Goal: Information Seeking & Learning: Learn about a topic

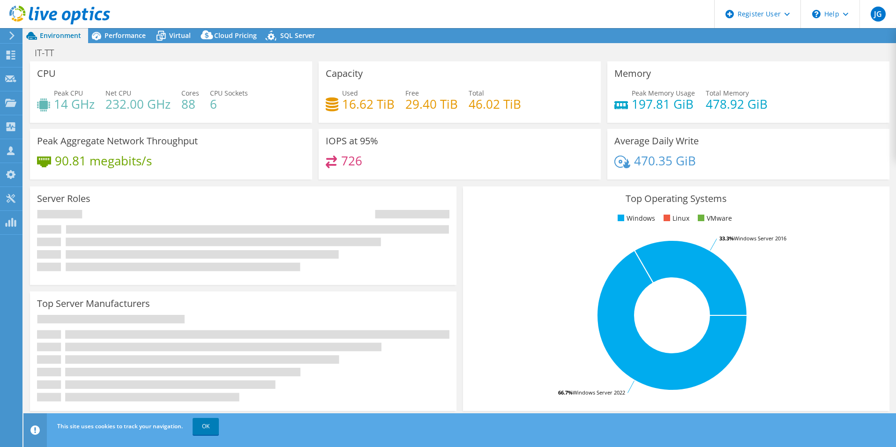
select select "USD"
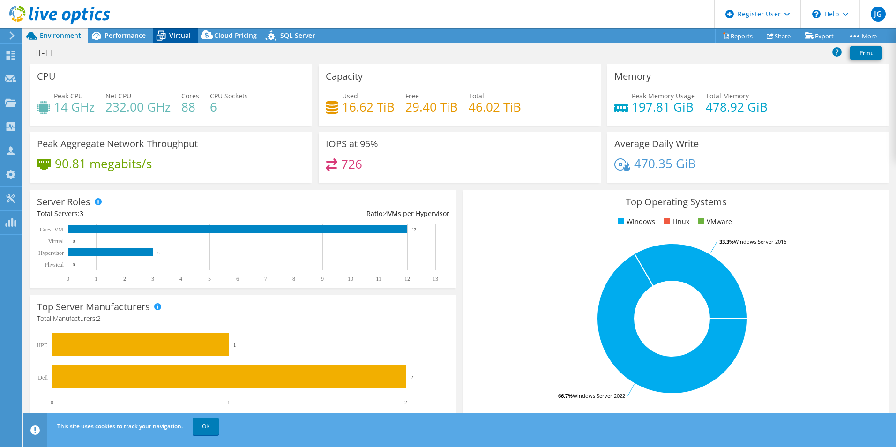
click at [168, 38] on icon at bounding box center [161, 36] width 16 height 16
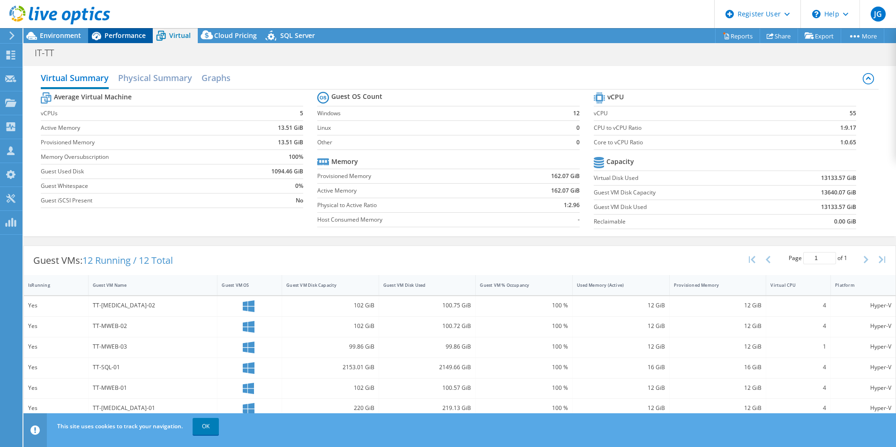
click at [150, 39] on div "Performance" at bounding box center [120, 35] width 65 height 15
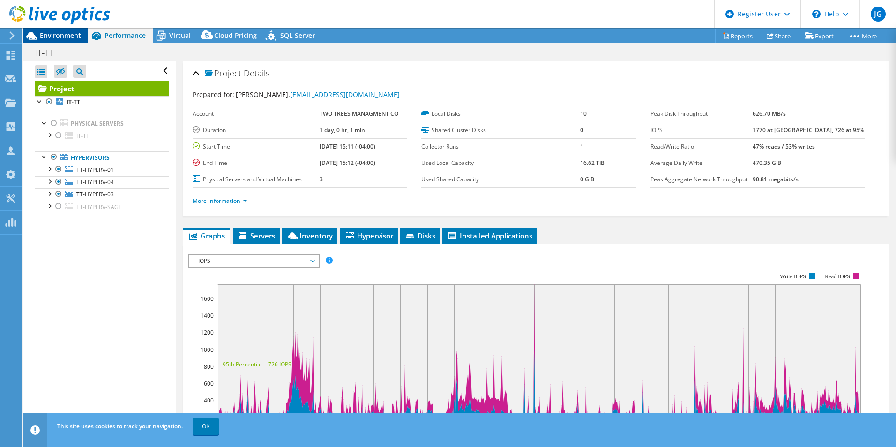
click at [67, 32] on span "Environment" at bounding box center [60, 35] width 41 height 9
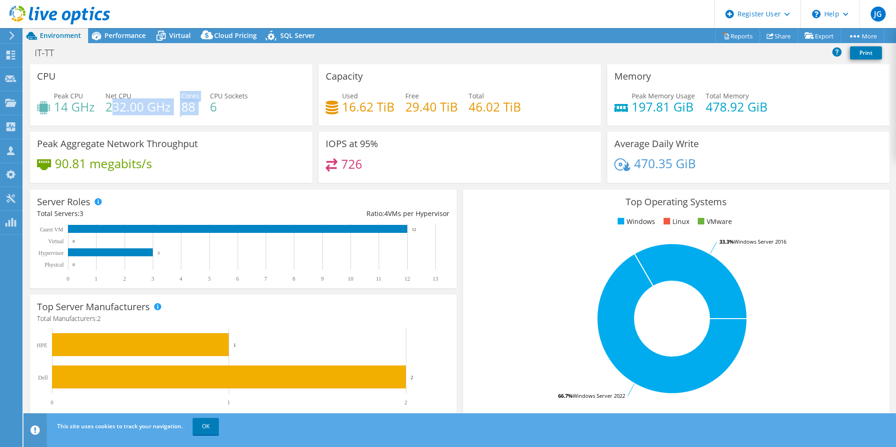
drag, startPoint x: 110, startPoint y: 105, endPoint x: 205, endPoint y: 110, distance: 95.7
click at [205, 110] on div "Peak CPU 14 GHz Net CPU 232.00 GHz Cores 88 CPU Sockets 6" at bounding box center [171, 106] width 268 height 30
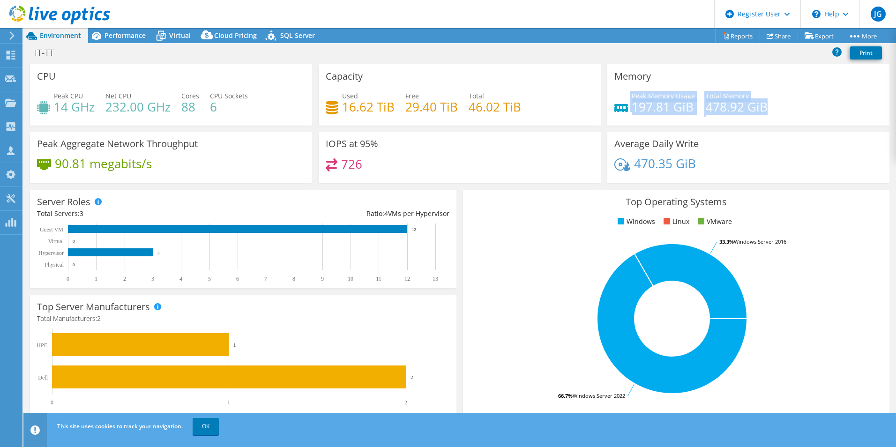
drag, startPoint x: 620, startPoint y: 111, endPoint x: 830, endPoint y: 95, distance: 210.0
click at [830, 95] on div "Peak Memory Usage 197.81 GiB Total Memory 478.92 GiB" at bounding box center [748, 106] width 268 height 30
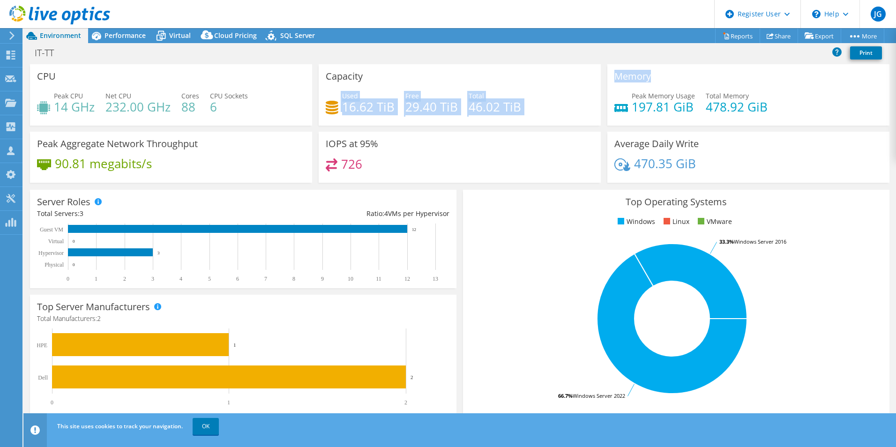
drag, startPoint x: 332, startPoint y: 102, endPoint x: 625, endPoint y: 104, distance: 292.8
click at [625, 104] on div "CPU Peak CPU 14 GHz Net CPU 232.00 GHz Cores 88 CPU Sockets 6 Capacity Used 16.…" at bounding box center [460, 126] width 866 height 125
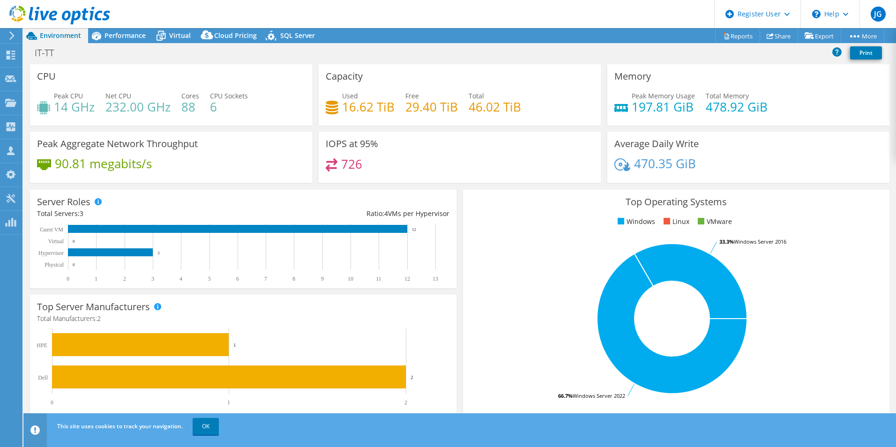
click at [332, 214] on div "Ratio: 4 VMs per Hypervisor" at bounding box center [346, 213] width 206 height 10
click at [175, 40] on div "Virtual" at bounding box center [175, 35] width 45 height 15
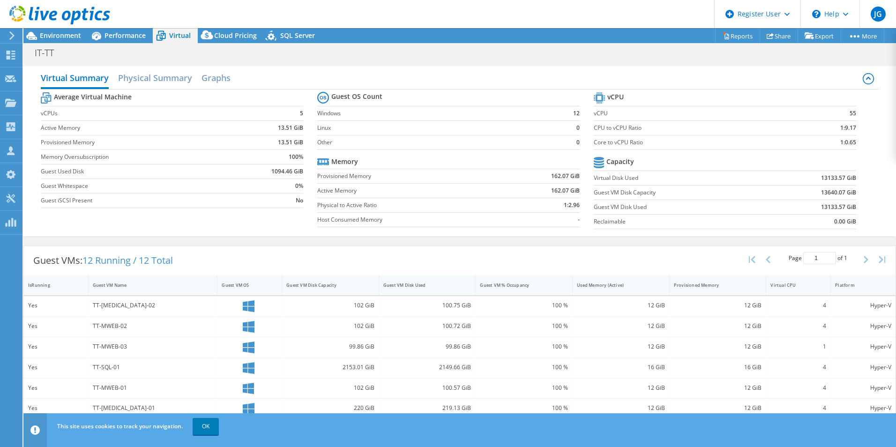
click at [416, 282] on div "Guest VM Disk Used" at bounding box center [421, 285] width 77 height 6
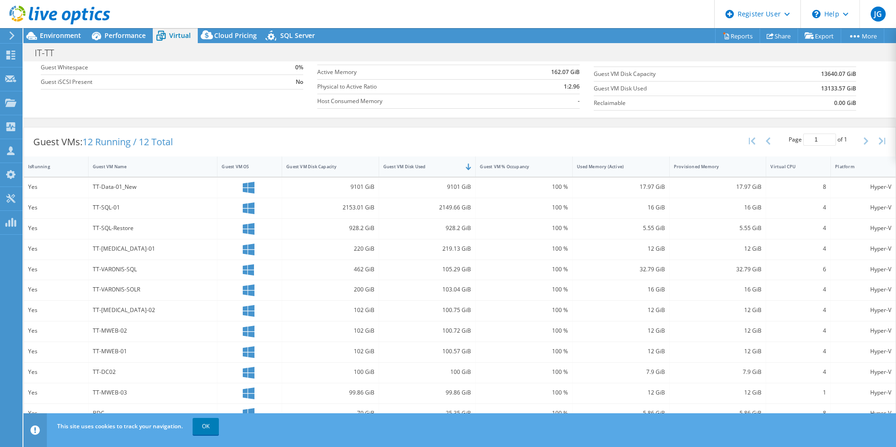
scroll to position [119, 0]
drag, startPoint x: 93, startPoint y: 208, endPoint x: 153, endPoint y: 233, distance: 65.3
click at [153, 233] on div "Yes TT-Data-01_New 9101 GiB 9101 GiB 100 % 17.97 GiB 17.97 GiB 8 Hyper-V Yes TT…" at bounding box center [459, 300] width 871 height 246
drag, startPoint x: 153, startPoint y: 233, endPoint x: 152, endPoint y: 278, distance: 45.4
click at [152, 278] on div "TT-VARONIS-SQL" at bounding box center [153, 270] width 129 height 20
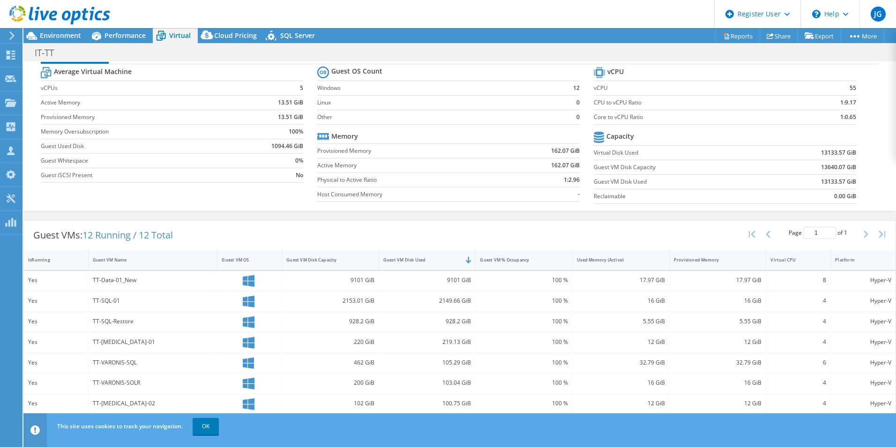
click at [153, 138] on td "Memory Oversubscription" at bounding box center [138, 131] width 194 height 15
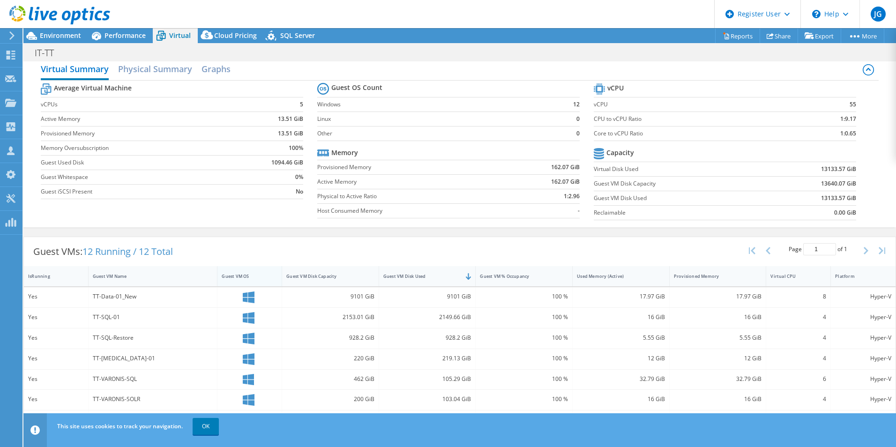
scroll to position [0, 0]
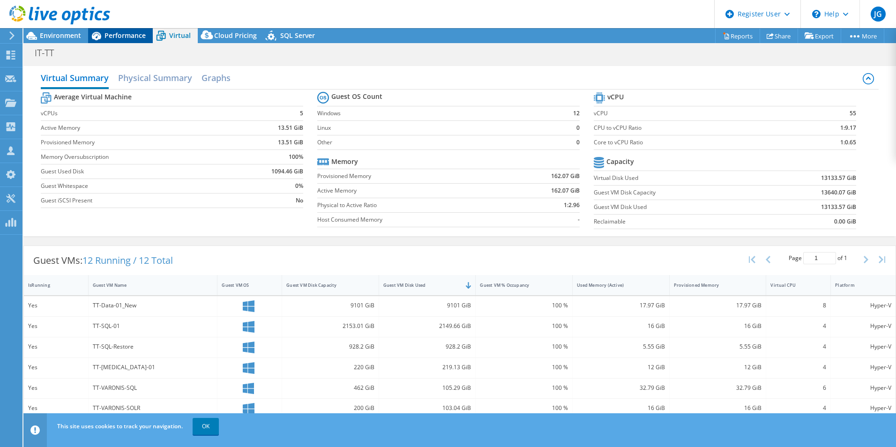
click at [124, 36] on span "Performance" at bounding box center [124, 35] width 41 height 9
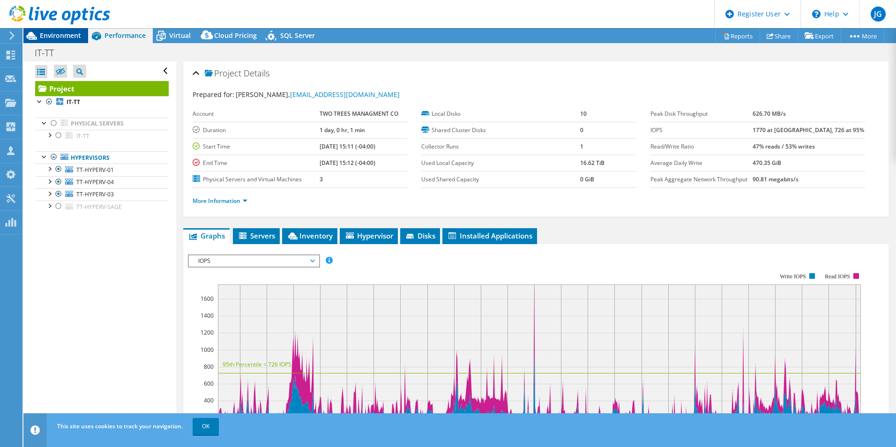
click at [65, 32] on span "Environment" at bounding box center [60, 35] width 41 height 9
